Goal: Transaction & Acquisition: Purchase product/service

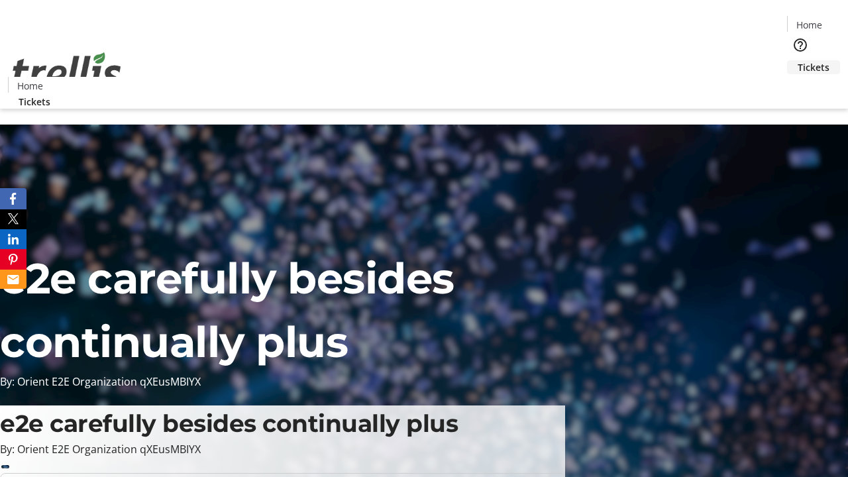
click at [798, 60] on span "Tickets" at bounding box center [814, 67] width 32 height 14
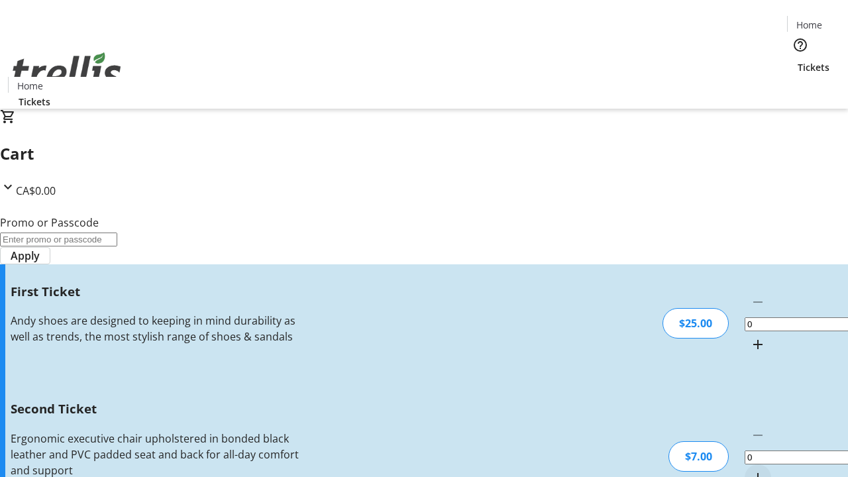
click at [750, 337] on mat-icon "Increment by one" at bounding box center [758, 345] width 16 height 16
type input "1"
click at [750, 470] on mat-icon "Increment by one" at bounding box center [758, 478] width 16 height 16
type input "2"
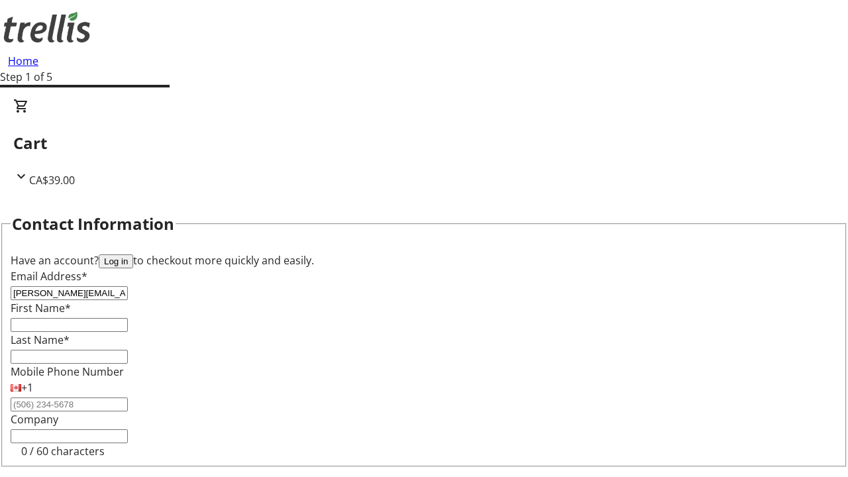
type input "[PERSON_NAME][EMAIL_ADDRESS][DOMAIN_NAME]"
type input "[PERSON_NAME]"
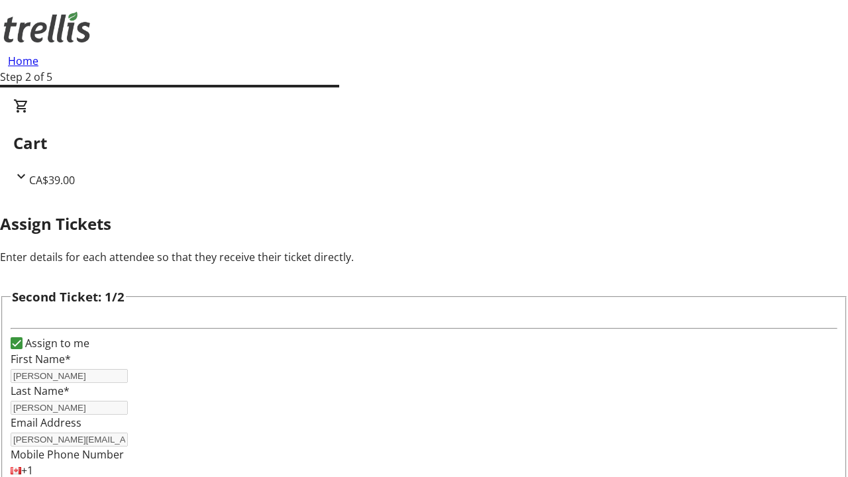
type input "[PERSON_NAME]"
type input "[PERSON_NAME][EMAIL_ADDRESS][DOMAIN_NAME]"
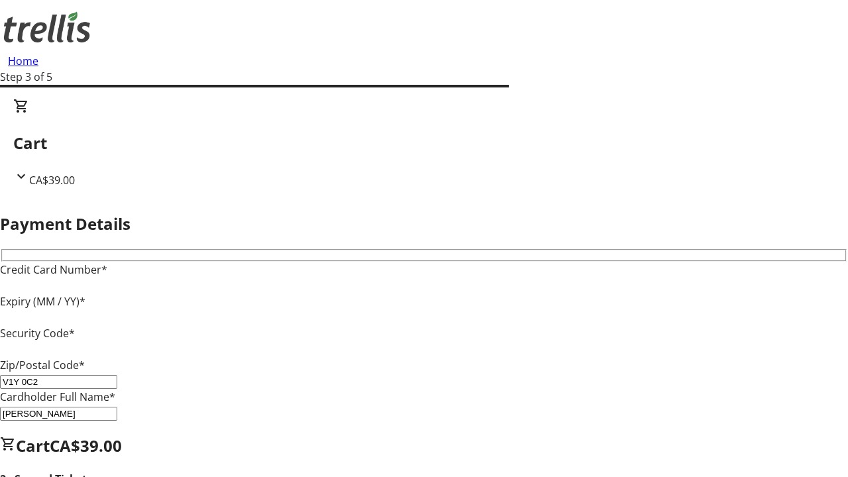
type input "V1Y 0C2"
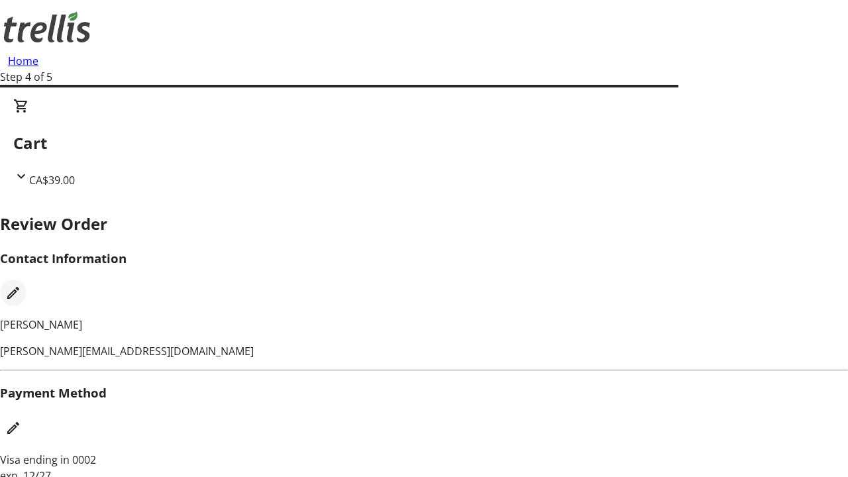
click at [21, 285] on mat-icon "Edit Contact Information" at bounding box center [13, 293] width 16 height 16
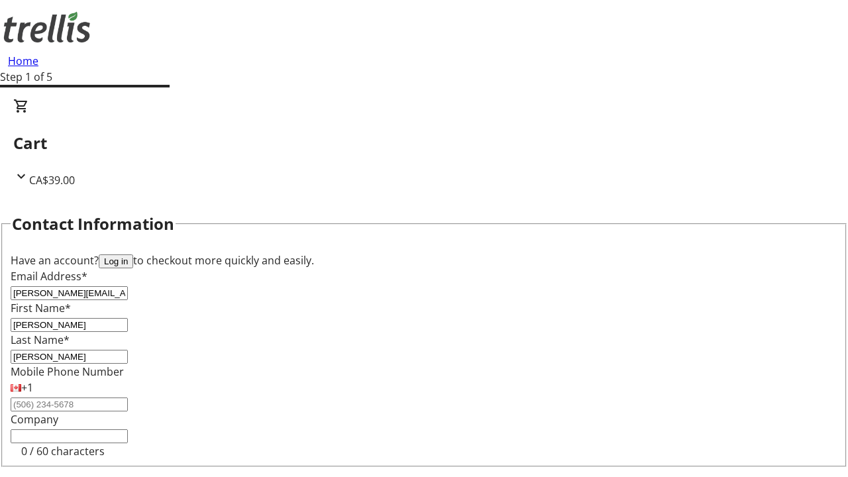
type input "[PERSON_NAME]"
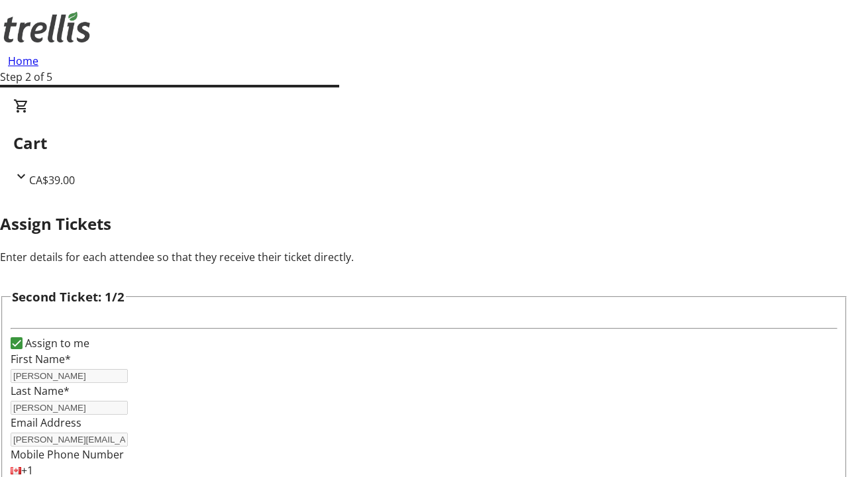
type input "New"
type input "Name"
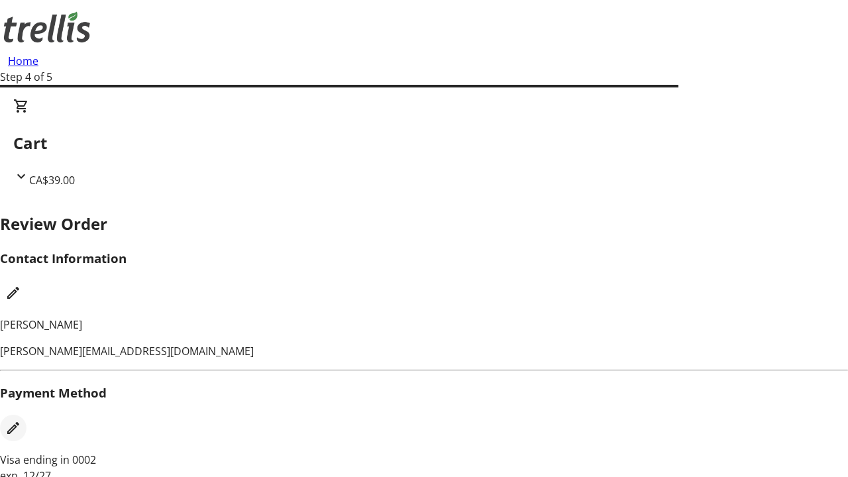
click at [21, 420] on mat-icon "Edit Payment Method" at bounding box center [13, 428] width 16 height 16
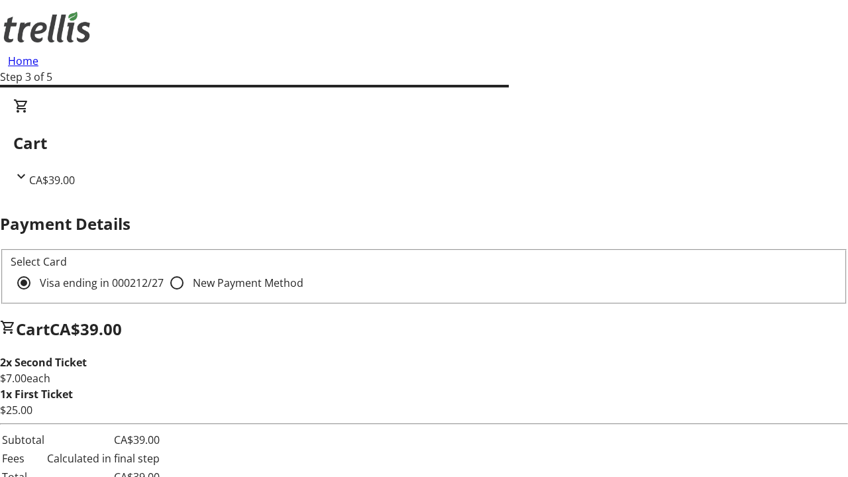
click at [164, 270] on input "New Payment Method" at bounding box center [177, 283] width 27 height 27
radio input "true"
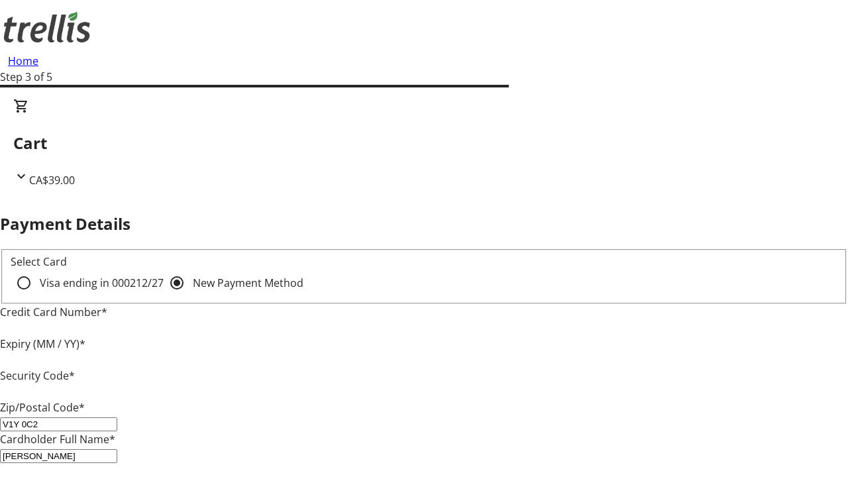
type input "V1Y 0C2"
